Goal: Task Accomplishment & Management: Manage account settings

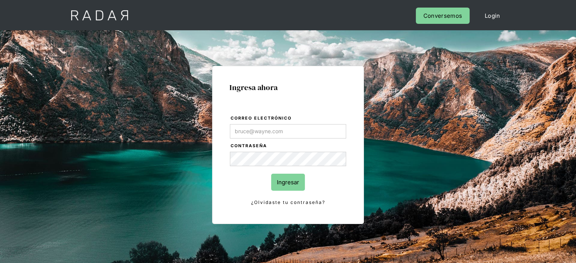
click at [245, 125] on input "Correo electrónico" at bounding box center [288, 131] width 116 height 14
type input "[EMAIL_ADDRESS][DOMAIN_NAME]"
click at [291, 183] on input "Ingresar" at bounding box center [288, 182] width 34 height 17
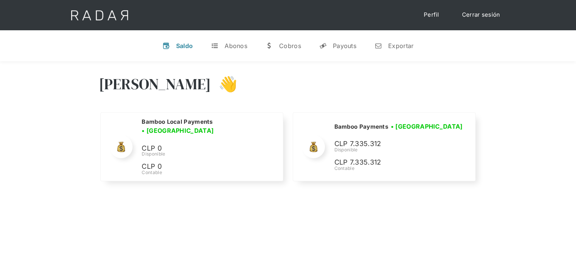
click at [392, 82] on div "Hola Joaquín 👋" at bounding box center [288, 89] width 379 height 45
